Goal: Transaction & Acquisition: Purchase product/service

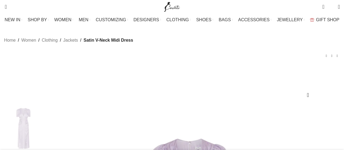
drag, startPoint x: 0, startPoint y: 0, endPoint x: 266, endPoint y: 81, distance: 277.6
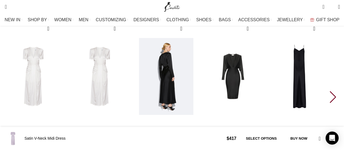
scroll to position [801, 0]
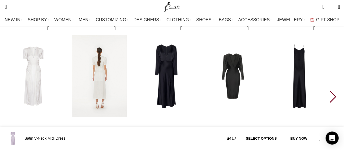
click at [109, 56] on img "2 / 30" at bounding box center [100, 76] width 60 height 112
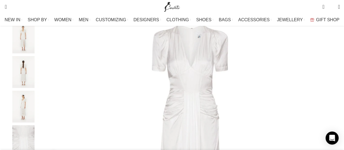
scroll to position [71, 0]
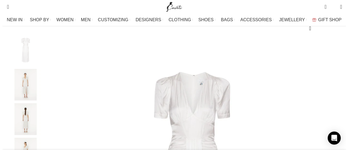
scroll to position [47, 0]
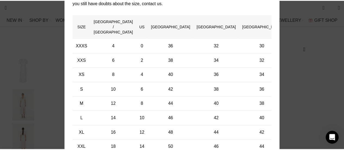
scroll to position [0, 229]
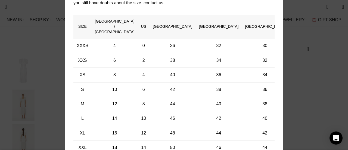
click at [303, 71] on div "× Women's clothing size guide Women Clothing Size Guide Women's clothing size g…" at bounding box center [174, 57] width 340 height 268
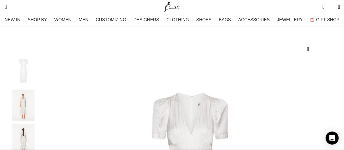
select select "6-uk"
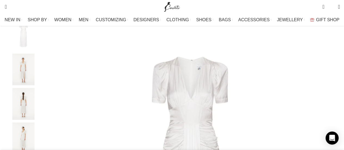
scroll to position [82, 0]
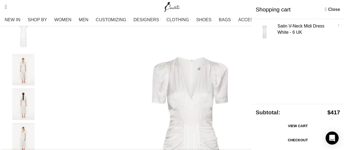
scroll to position [0, 458]
click at [297, 139] on link "Checkout" at bounding box center [298, 139] width 84 height 11
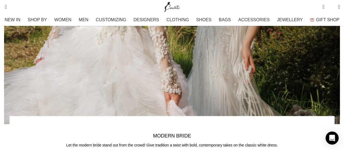
scroll to position [1265, 0]
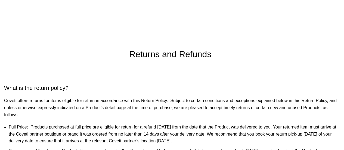
scroll to position [31, 0]
click at [79, 84] on h2 "What is the return policy?" at bounding box center [172, 88] width 336 height 8
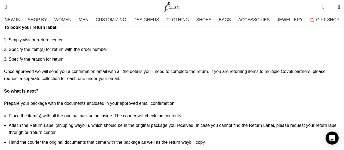
scroll to position [540, 0]
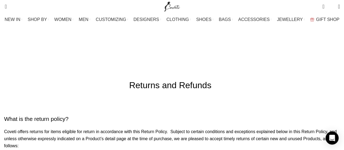
scroll to position [0, 0]
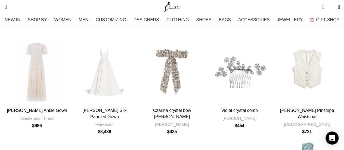
scroll to position [101, 0]
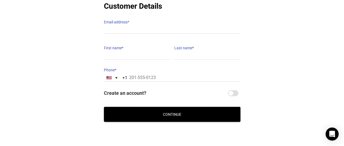
scroll to position [87, 0]
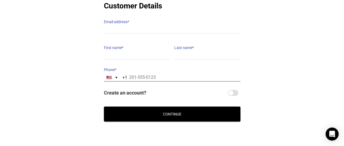
click at [132, 73] on input "Phone *" at bounding box center [172, 77] width 137 height 8
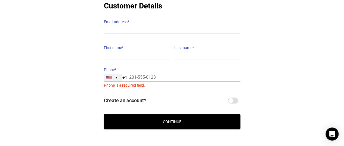
click at [116, 74] on div "[GEOGRAPHIC_DATA] +1" at bounding box center [113, 77] width 18 height 7
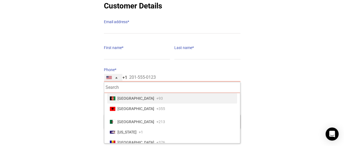
click at [116, 74] on div "[GEOGRAPHIC_DATA] +1" at bounding box center [113, 77] width 18 height 7
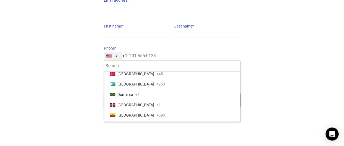
scroll to position [607, 0]
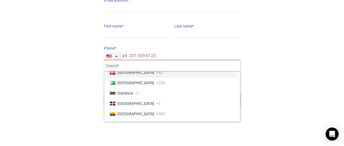
click at [132, 69] on span "[GEOGRAPHIC_DATA]" at bounding box center [136, 73] width 37 height 8
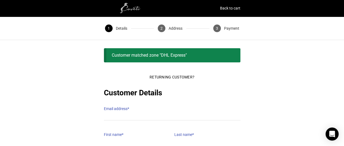
scroll to position [1, 0]
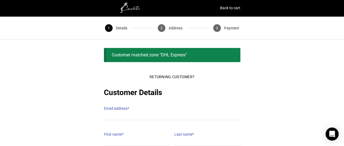
type input "27 43 70 62"
click at [169, 55] on div "Customer matched zone "DHL Express"" at bounding box center [172, 55] width 137 height 14
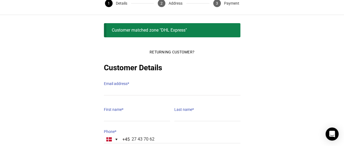
scroll to position [29, 0]
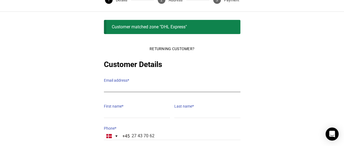
click at [126, 84] on input "Email address *" at bounding box center [172, 88] width 137 height 8
type input "katjagregers@gmail.com"
type input "Katja"
type input "Gregers Brock"
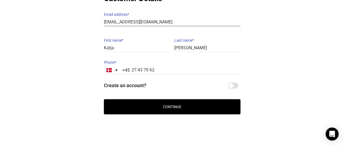
scroll to position [95, 0]
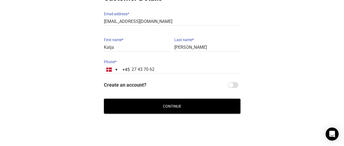
click at [168, 100] on button "Continue" at bounding box center [172, 105] width 137 height 15
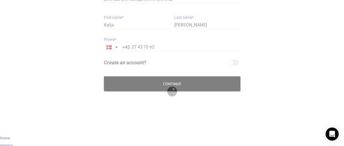
scroll to position [73, 0]
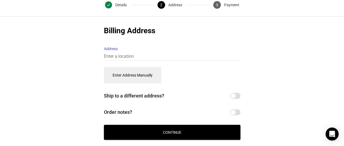
scroll to position [20, 0]
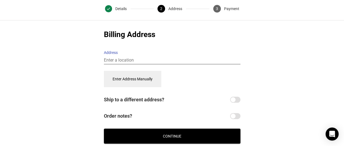
click at [149, 56] on input "Address" at bounding box center [172, 60] width 137 height 8
type input "R"
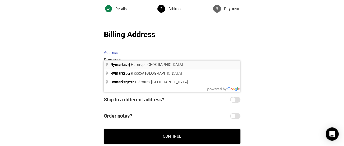
type input "Rymarksvej, Hellerup, Danmark"
select select "DK"
type input "Rymarksvej"
type input "Rymarksvej, Hellerup"
type input "Hellerup"
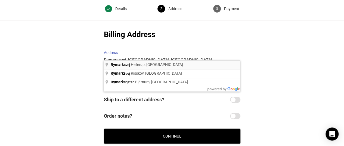
type input "2900"
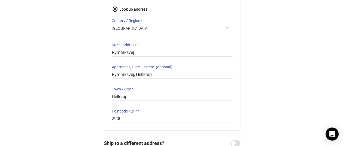
scroll to position [76, 0]
click at [153, 48] on input "Rymarksvej" at bounding box center [172, 52] width 121 height 8
type input "Rymarksvej 68"
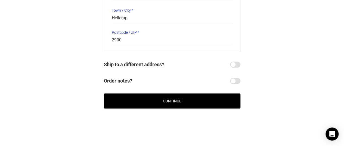
scroll to position [154, 0]
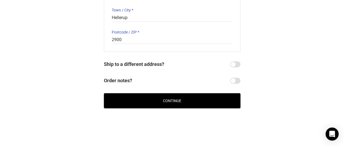
click at [170, 96] on button "Continue" at bounding box center [172, 100] width 137 height 15
